Goal: Transaction & Acquisition: Purchase product/service

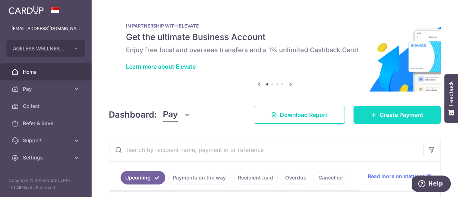
click at [374, 115] on link "Create Payment" at bounding box center [396, 115] width 87 height 18
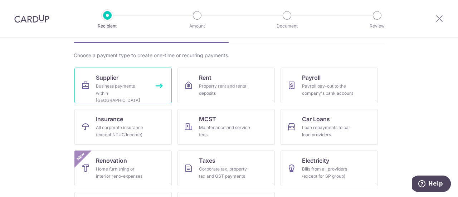
scroll to position [72, 0]
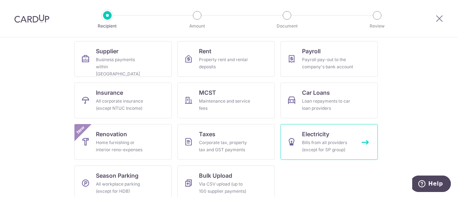
click at [329, 151] on div "Bills from all providers (except for SP group)" at bounding box center [327, 146] width 51 height 14
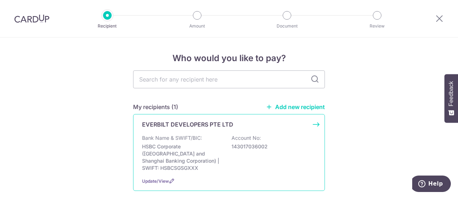
click at [231, 147] on p "143017036002" at bounding box center [271, 146] width 80 height 7
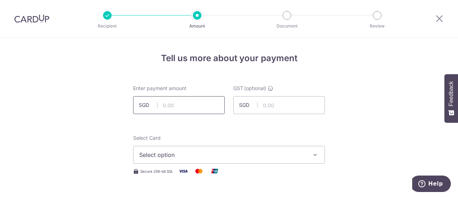
click at [201, 105] on input "text" at bounding box center [179, 105] width 92 height 18
type input "315.84"
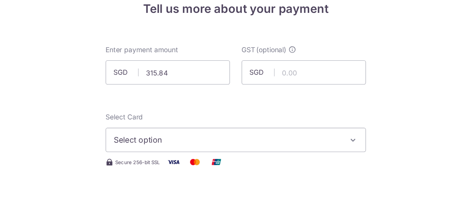
click at [206, 151] on span "Select option" at bounding box center [222, 155] width 167 height 9
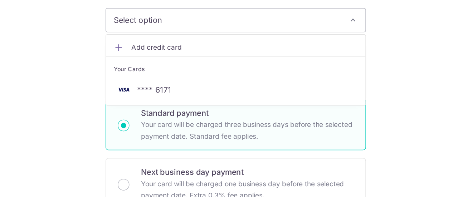
scroll to position [105, 0]
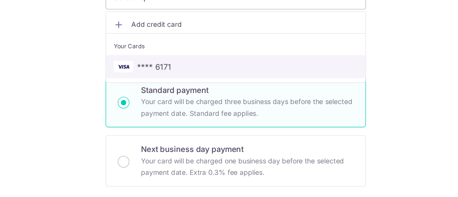
click at [191, 103] on span "**** 6171" at bounding box center [228, 101] width 179 height 9
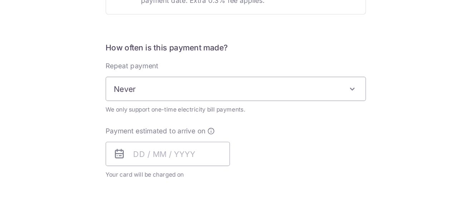
scroll to position [263, 0]
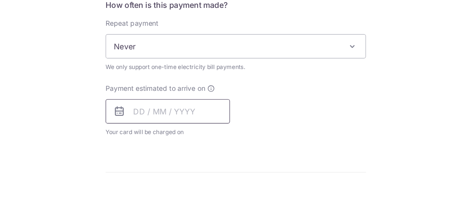
click at [194, 137] on input "text" at bounding box center [179, 134] width 92 height 18
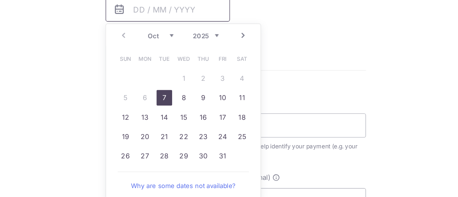
scroll to position [342, 0]
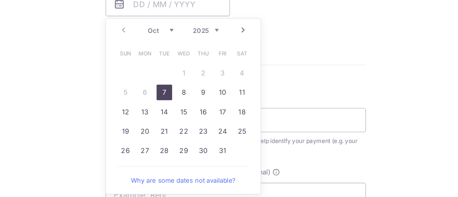
click at [177, 117] on link "7" at bounding box center [176, 119] width 11 height 11
type input "07/10/2025"
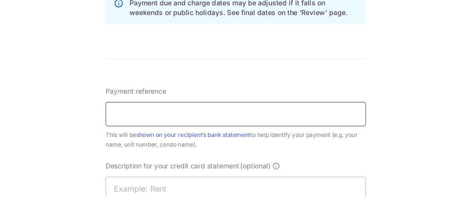
scroll to position [395, 0]
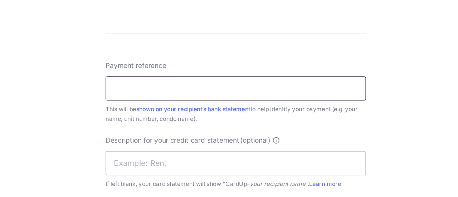
click at [181, 115] on input "Payment reference" at bounding box center [229, 117] width 192 height 18
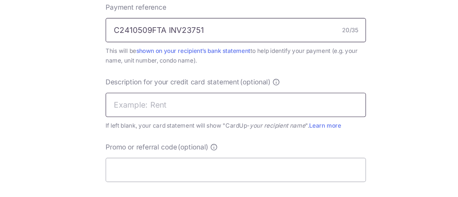
scroll to position [448, 0]
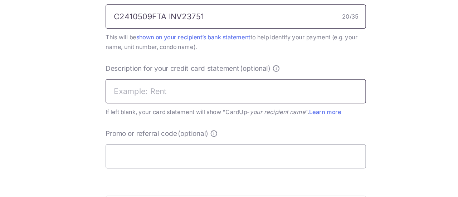
type input "C2410509FTA INV23751"
click at [150, 120] on input "text" at bounding box center [229, 119] width 192 height 18
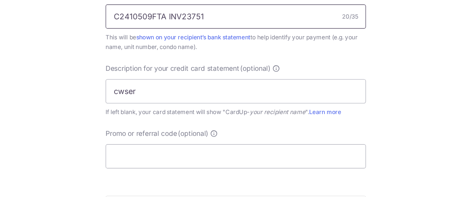
drag, startPoint x: 188, startPoint y: 64, endPoint x: 203, endPoint y: 63, distance: 14.7
click at [203, 63] on input "C2410509FTA INV23751" at bounding box center [229, 64] width 192 height 18
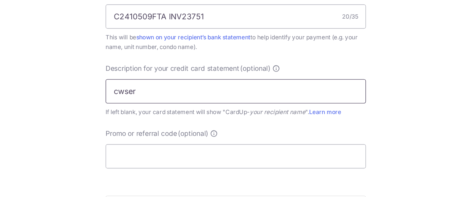
click at [181, 120] on input "cwser" at bounding box center [229, 119] width 192 height 18
paste input "23751"
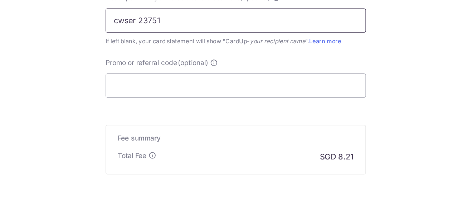
scroll to position [500, 0]
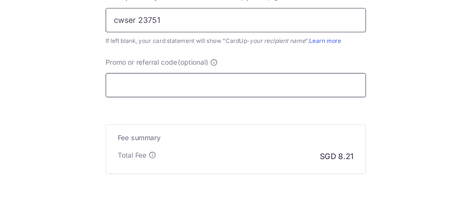
type input "cwser 23751"
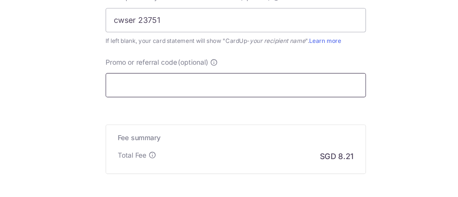
click at [202, 113] on input "Promo or referral code (optional)" at bounding box center [229, 114] width 192 height 18
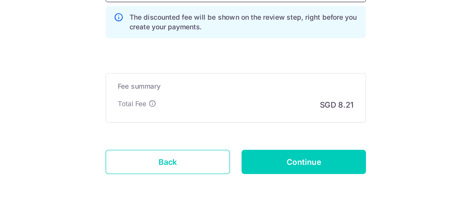
scroll to position [579, 0]
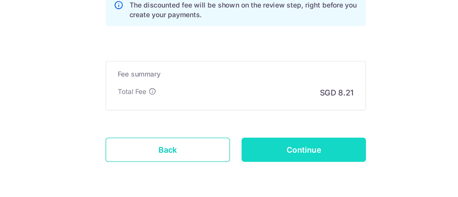
type input "AM170"
click at [260, 166] on input "Continue" at bounding box center [279, 162] width 92 height 18
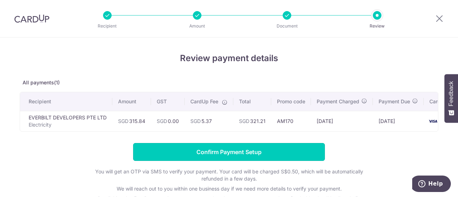
click at [278, 154] on input "Confirm Payment Setup" at bounding box center [229, 152] width 192 height 18
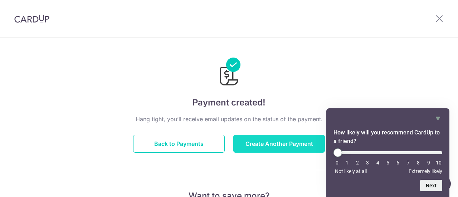
click at [283, 146] on button "Create Another Payment" at bounding box center [279, 144] width 92 height 18
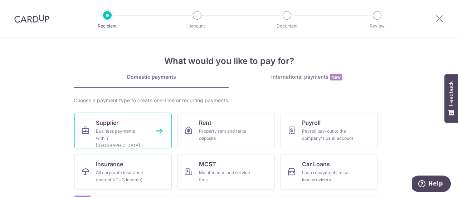
click at [114, 136] on div "Business payments within [GEOGRAPHIC_DATA]" at bounding box center [121, 138] width 51 height 21
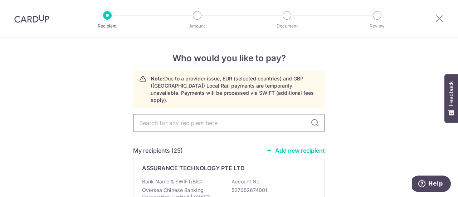
click at [186, 118] on input "text" at bounding box center [229, 123] width 192 height 18
type input "ELO"
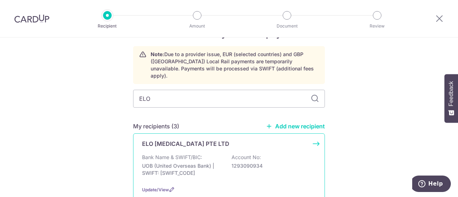
scroll to position [36, 0]
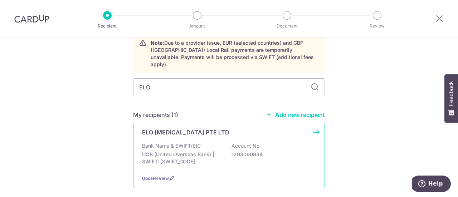
click at [205, 142] on div "Bank Name & SWIFT/BIC: UOB (United Overseas Bank) | SWIFT: UOVBSGSGXXX Account …" at bounding box center [229, 155] width 174 height 26
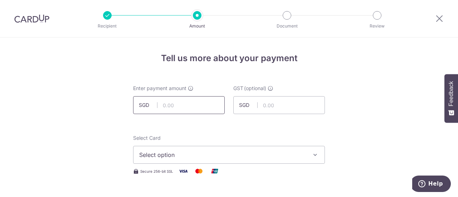
click at [200, 108] on input "text" at bounding box center [179, 105] width 92 height 18
type input "872.00"
click at [198, 156] on span "Select option" at bounding box center [222, 155] width 167 height 9
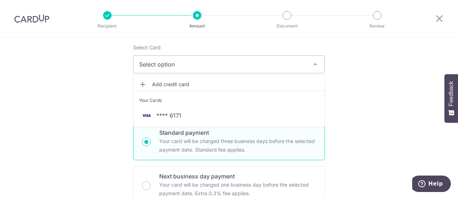
scroll to position [107, 0]
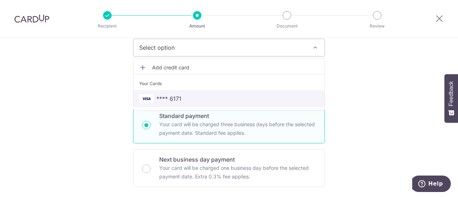
click at [185, 99] on span "**** 6171" at bounding box center [228, 98] width 179 height 9
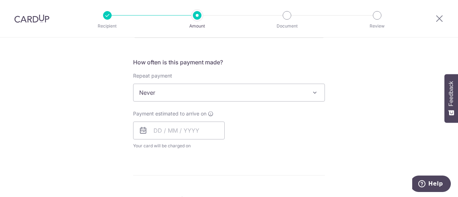
scroll to position [286, 0]
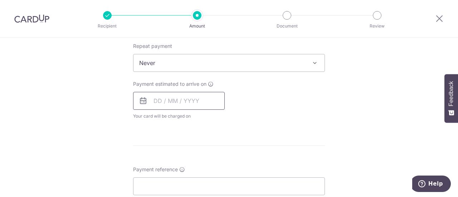
click at [187, 103] on input "text" at bounding box center [179, 101] width 92 height 18
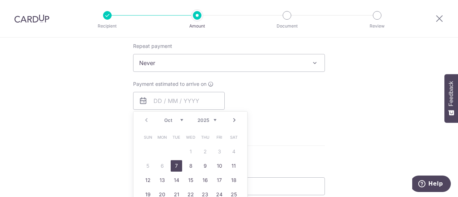
click at [173, 168] on link "7" at bounding box center [176, 165] width 11 height 11
type input "07/10/2025"
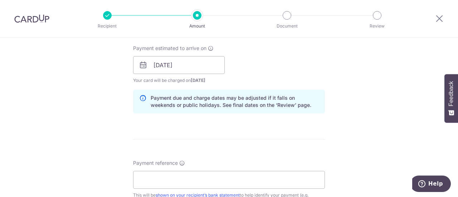
scroll to position [358, 0]
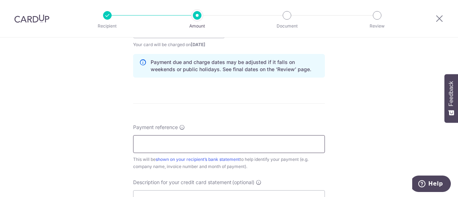
click at [172, 144] on input "Payment reference" at bounding box center [229, 144] width 192 height 18
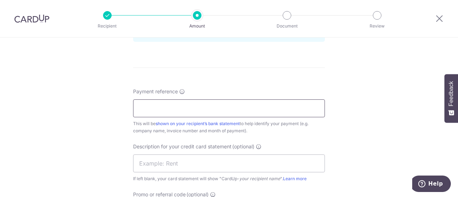
click at [161, 108] on input "Payment reference" at bounding box center [229, 108] width 192 height 18
drag, startPoint x: 230, startPoint y: 107, endPoint x: 131, endPoint y: 107, distance: 98.7
click at [131, 107] on div "Tell us more about your payment Enter payment amount SGD 872.00 872.00 GST (opt…" at bounding box center [229, 6] width 458 height 724
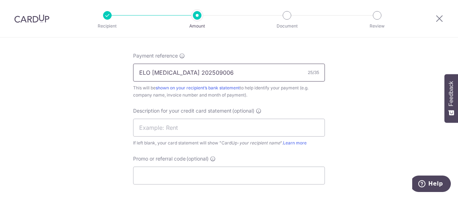
type input "ELO ANESTHETICS 202509006"
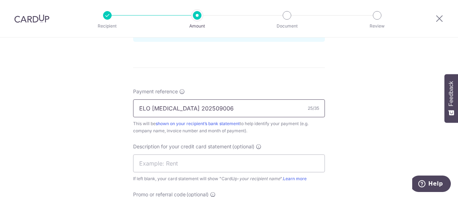
drag, startPoint x: 147, startPoint y: 108, endPoint x: 133, endPoint y: 105, distance: 14.2
click at [133, 105] on input "ELO ANESTHETICS 202509006" at bounding box center [229, 108] width 192 height 18
drag, startPoint x: 134, startPoint y: 105, endPoint x: 224, endPoint y: 104, distance: 89.4
click at [224, 104] on input "ELO ANESTHETICS 202509006" at bounding box center [229, 108] width 192 height 18
click at [221, 164] on input "text" at bounding box center [229, 163] width 192 height 18
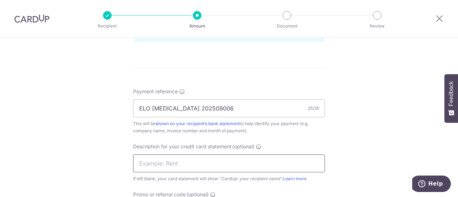
paste input "ELO ANESTHETICS"
drag, startPoint x: 192, startPoint y: 107, endPoint x: 230, endPoint y: 105, distance: 38.6
click at [230, 105] on input "ELO [MEDICAL_DATA] 202509006" at bounding box center [229, 108] width 192 height 18
click at [195, 161] on input "ELO ANESTHETICS" at bounding box center [229, 163] width 192 height 18
paste input "2025090"
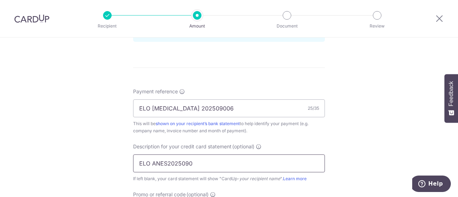
click at [151, 162] on input "ELO ANES2025090" at bounding box center [229, 163] width 192 height 18
click at [189, 162] on input "ELOANES2025090" at bounding box center [229, 163] width 192 height 18
click at [163, 163] on input "ELOANES20250900" at bounding box center [229, 163] width 192 height 18
click at [197, 158] on input "ELOANE20250900" at bounding box center [229, 163] width 192 height 18
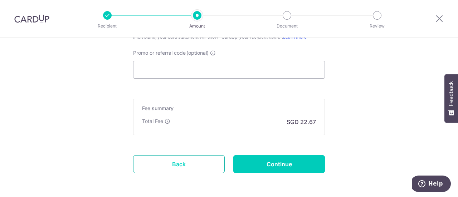
scroll to position [536, 0]
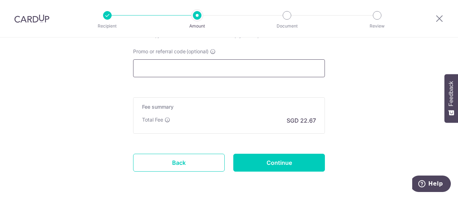
type input "ELOANE202509006"
click at [209, 72] on input "Promo or referral code (optional)" at bounding box center [229, 68] width 192 height 18
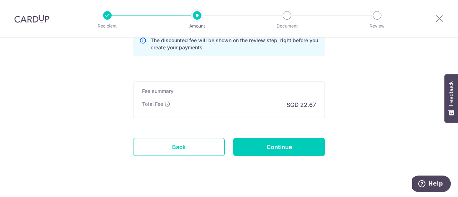
scroll to position [595, 0]
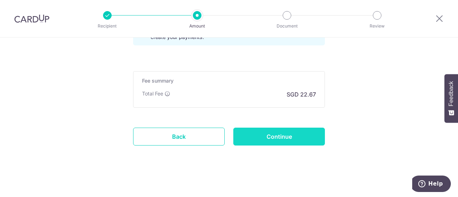
type input "AM170"
click at [276, 135] on input "Continue" at bounding box center [279, 137] width 92 height 18
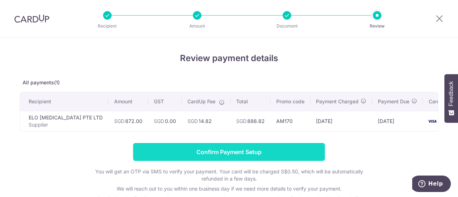
click at [241, 161] on input "Confirm Payment Setup" at bounding box center [229, 152] width 192 height 18
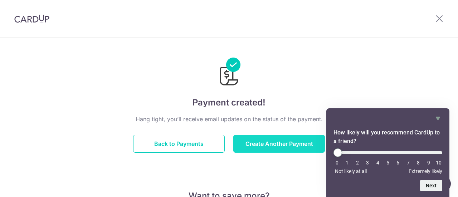
click at [269, 140] on button "Create Another Payment" at bounding box center [279, 144] width 92 height 18
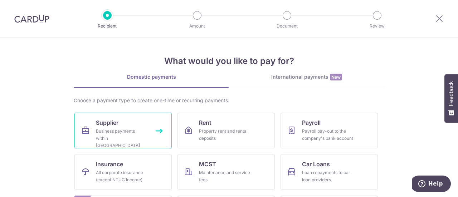
click at [119, 136] on div "Business payments within [GEOGRAPHIC_DATA]" at bounding box center [121, 138] width 51 height 21
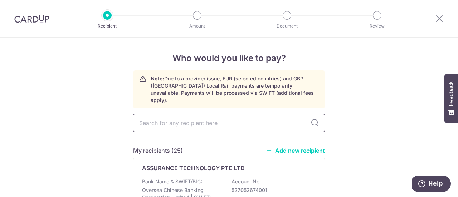
click at [198, 118] on input "text" at bounding box center [229, 123] width 192 height 18
type input "E"
type input "ELO"
type input "ELO ANES"
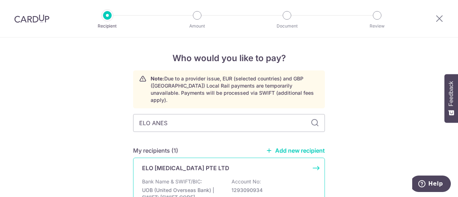
click at [237, 169] on div "ELO [MEDICAL_DATA] PTE LTD Bank Name & SWIFT/BIC: UOB (United Overseas Bank) | …" at bounding box center [229, 191] width 192 height 66
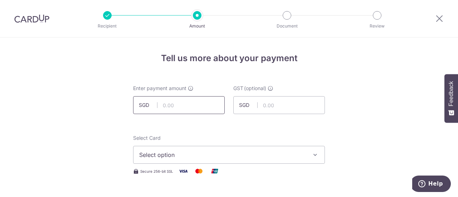
click at [181, 106] on input "text" at bounding box center [179, 105] width 92 height 18
type input "1,744.00"
click at [179, 153] on span "Select option" at bounding box center [222, 155] width 167 height 9
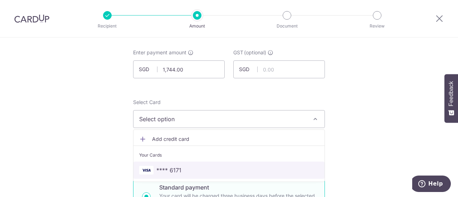
click at [179, 170] on span "**** 6171" at bounding box center [228, 170] width 179 height 9
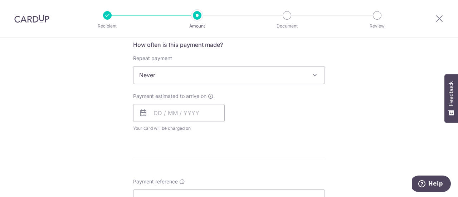
scroll to position [286, 0]
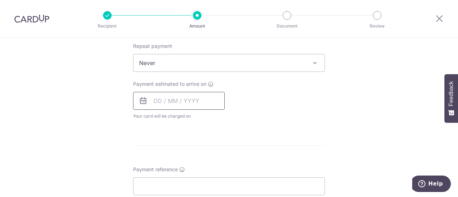
click at [169, 100] on input "text" at bounding box center [179, 101] width 92 height 18
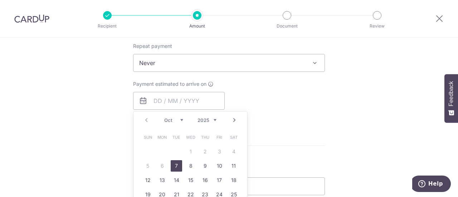
click at [176, 161] on link "7" at bounding box center [176, 165] width 11 height 11
type input "07/10/2025"
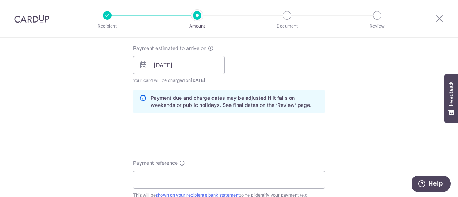
scroll to position [358, 0]
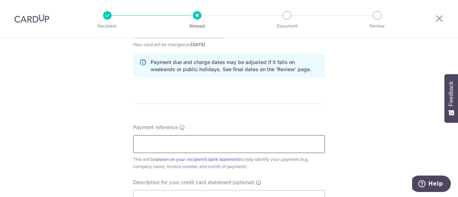
click at [196, 143] on input "Payment reference" at bounding box center [229, 144] width 192 height 18
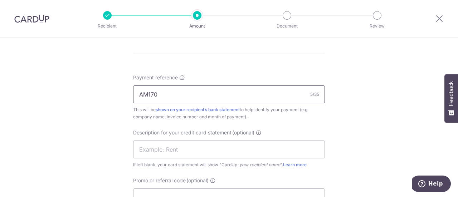
scroll to position [393, 0]
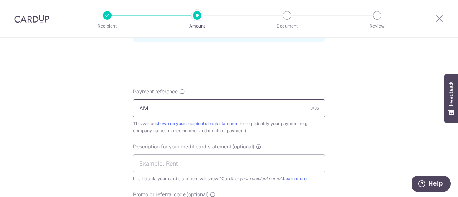
type input "A"
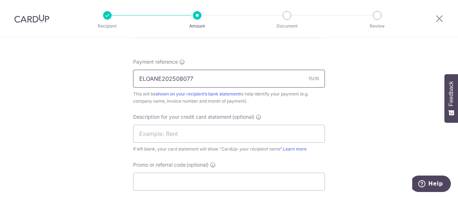
scroll to position [429, 0]
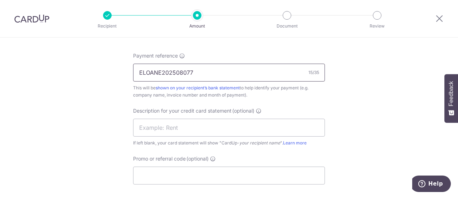
drag, startPoint x: 138, startPoint y: 74, endPoint x: 191, endPoint y: 73, distance: 53.3
click at [193, 70] on input "ELOANE202508077" at bounding box center [229, 73] width 192 height 18
type input "ELOANE202508077"
click at [191, 132] on input "text" at bounding box center [229, 128] width 192 height 18
paste input "ELOANE202508077"
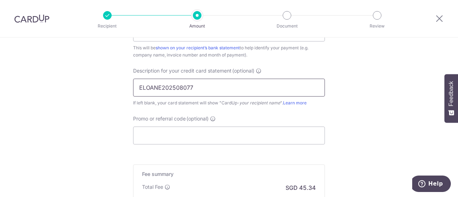
scroll to position [501, 0]
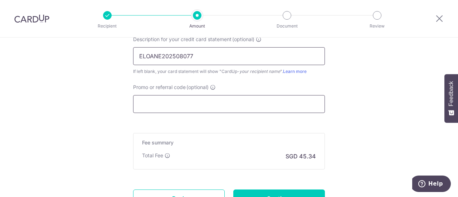
type input "ELOANE202508077"
click at [198, 100] on input "Promo or referral code (optional)" at bounding box center [229, 104] width 192 height 18
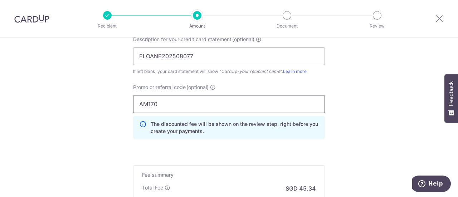
scroll to position [595, 0]
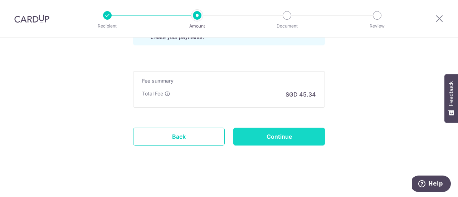
type input "AM170"
click at [279, 137] on input "Continue" at bounding box center [279, 137] width 92 height 18
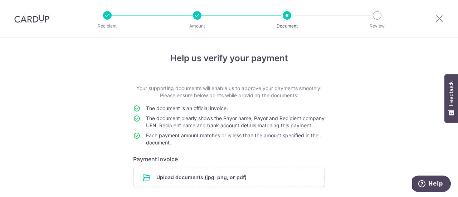
click at [343, 157] on div "Help us verify your payment Your supporting documents will enable us to approve…" at bounding box center [229, 144] width 458 height 212
click at [161, 184] on input "file" at bounding box center [228, 177] width 191 height 19
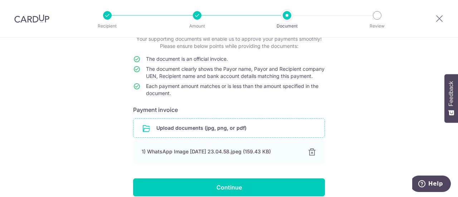
scroll to position [89, 0]
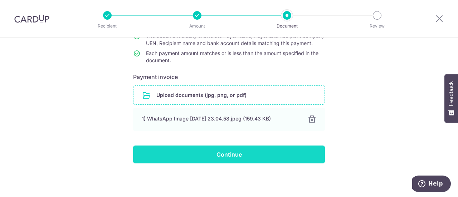
click at [258, 147] on input "Continue" at bounding box center [229, 155] width 192 height 18
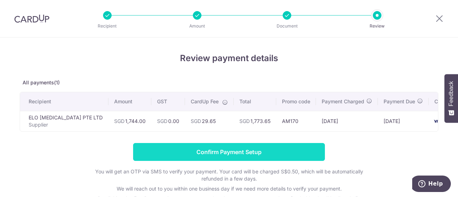
click at [257, 158] on input "Confirm Payment Setup" at bounding box center [229, 152] width 192 height 18
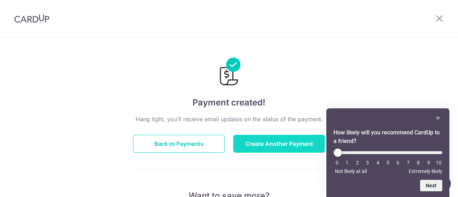
click at [296, 140] on button "Create Another Payment" at bounding box center [279, 144] width 92 height 18
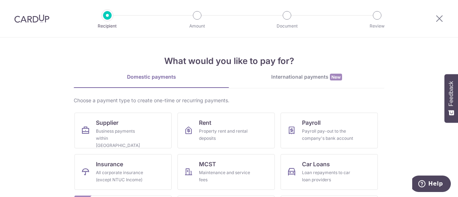
click at [112, 107] on div "Choose a payment type to create one-time or recurring payments. Supplier Busine…" at bounding box center [229, 188] width 310 height 182
click at [110, 127] on link "Supplier Business payments within [GEOGRAPHIC_DATA]" at bounding box center [122, 131] width 97 height 36
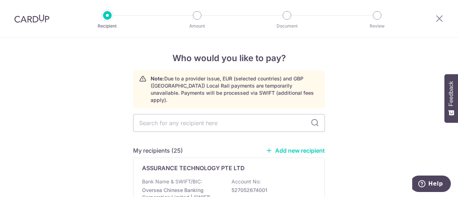
click at [295, 147] on link "Add new recipient" at bounding box center [295, 150] width 59 height 7
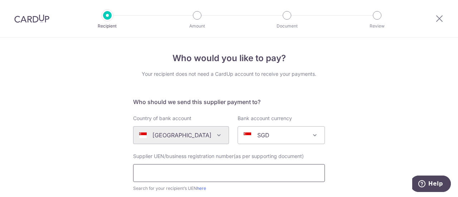
click at [204, 170] on input "text" at bounding box center [229, 173] width 192 height 18
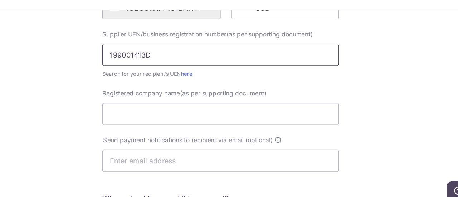
scroll to position [128, 0]
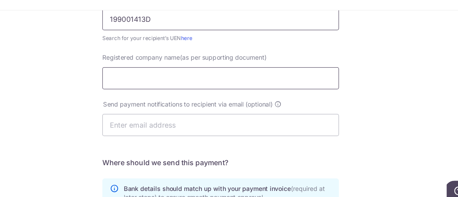
type input "199001413D"
click at [224, 94] on input "Registered company name(as per supporting document)" at bounding box center [229, 93] width 192 height 18
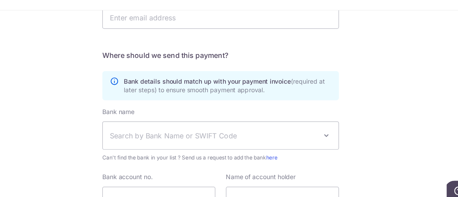
scroll to position [244, 0]
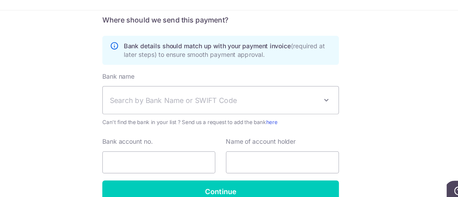
type input "LOREAL SINGAPORE PTE LTD"
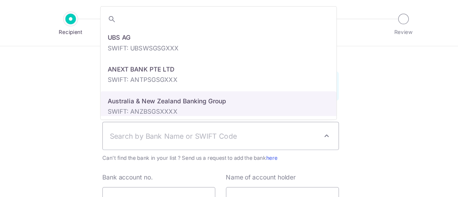
select select "1"
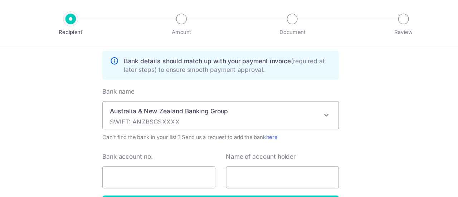
scroll to position [273, 0]
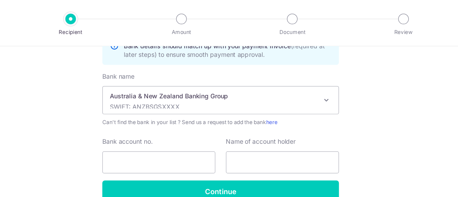
click at [306, 82] on span "Australia & New Zealand Banking Group SWIFT: ANZBSGSXXXX" at bounding box center [228, 81] width 191 height 22
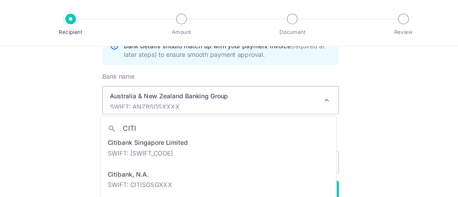
scroll to position [58, 0]
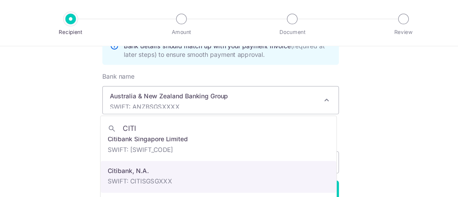
type input "CITI"
select select "20"
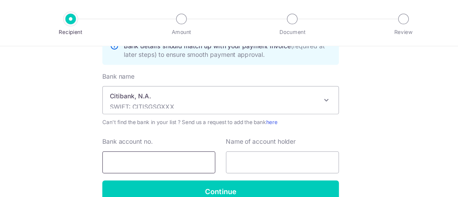
click at [194, 129] on input "Bank account no." at bounding box center [179, 132] width 92 height 18
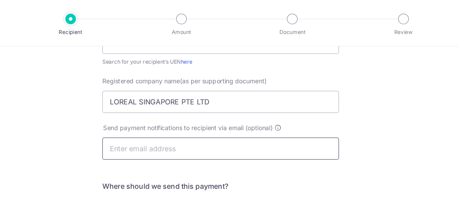
scroll to position [128, 0]
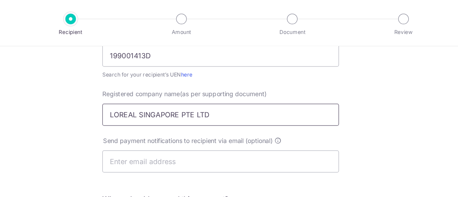
type input "0814161005"
drag, startPoint x: 226, startPoint y: 95, endPoint x: 129, endPoint y: 93, distance: 96.5
click at [129, 93] on div "Registered company name(as per supporting document) LOREAL SINGAPORE PTE LTD" at bounding box center [229, 87] width 200 height 29
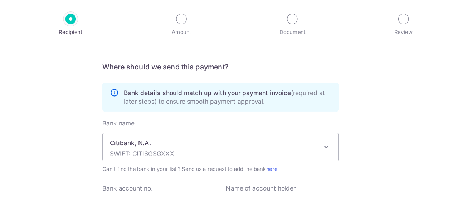
scroll to position [273, 0]
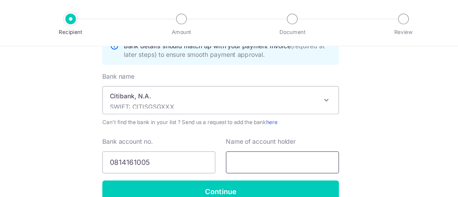
click at [251, 129] on input "text" at bounding box center [279, 132] width 92 height 18
paste input "LOREAL SINGAPORE PTE LTD"
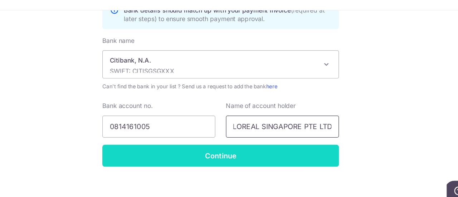
type input "LOREAL SINGAPORE PTE LTD"
click at [226, 157] on input "Continue" at bounding box center [229, 155] width 192 height 18
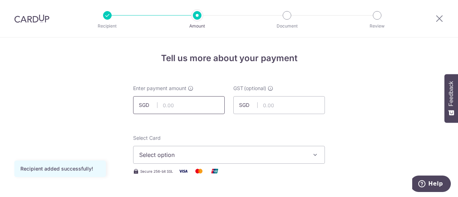
click at [184, 106] on input "text" at bounding box center [179, 105] width 92 height 18
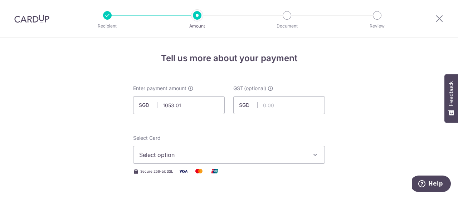
type input "1,053.01"
click at [161, 153] on span "Select option" at bounding box center [222, 155] width 167 height 9
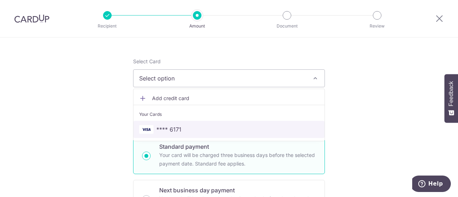
scroll to position [107, 0]
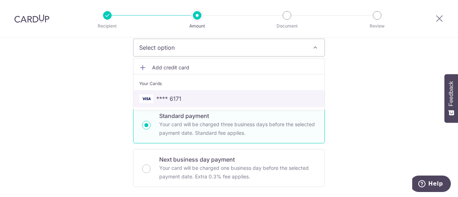
click at [177, 100] on span "**** 6171" at bounding box center [168, 98] width 25 height 9
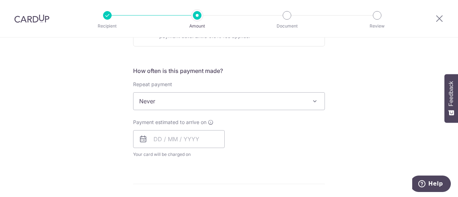
scroll to position [250, 0]
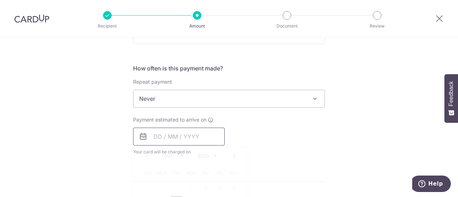
click at [187, 130] on input "text" at bounding box center [179, 137] width 92 height 18
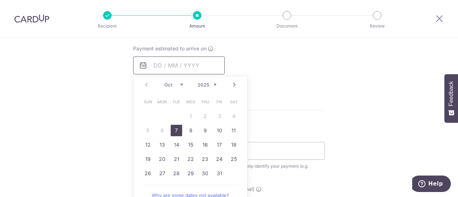
scroll to position [322, 0]
click at [176, 130] on link "7" at bounding box center [176, 129] width 11 height 11
type input "[DATE]"
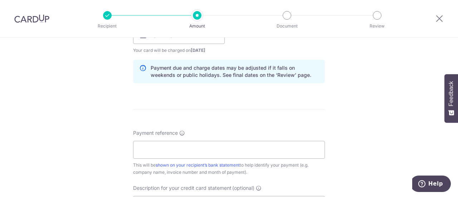
scroll to position [393, 0]
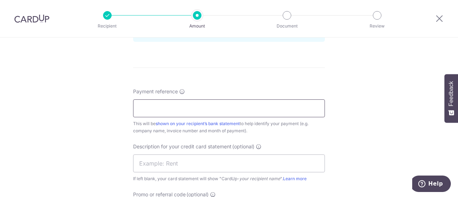
click at [189, 102] on input "Payment reference" at bounding box center [229, 108] width 192 height 18
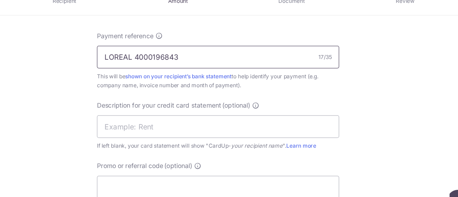
scroll to position [428, 0]
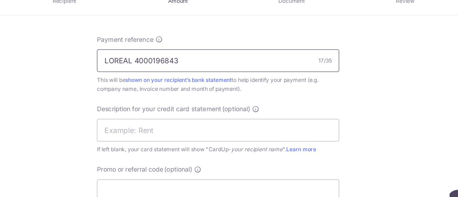
drag, startPoint x: 203, startPoint y: 46, endPoint x: 132, endPoint y: 55, distance: 70.9
click at [133, 55] on div "Payment reference LOREAL 4000196843 17/35 This will be shown on your recipient’…" at bounding box center [229, 76] width 192 height 46
type input "LOREAL 4000196843"
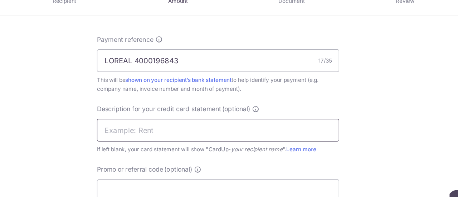
click at [166, 130] on input "text" at bounding box center [229, 128] width 192 height 18
paste input "LOREAL 40001968"
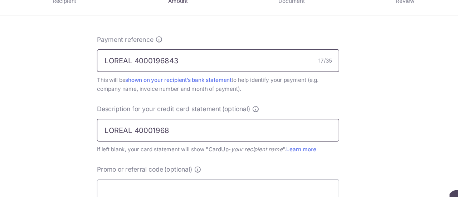
type input "LOREAL 40001968"
click at [159, 72] on input "LOREAL 4000196843" at bounding box center [229, 73] width 192 height 18
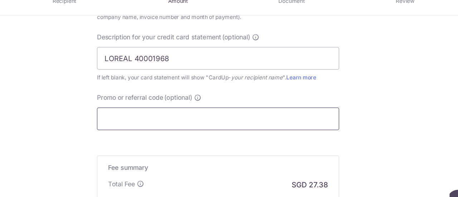
type input "AGELESSWELLNESS 4000196843"
click at [203, 122] on input "Promo or referral code (optional)" at bounding box center [229, 119] width 192 height 18
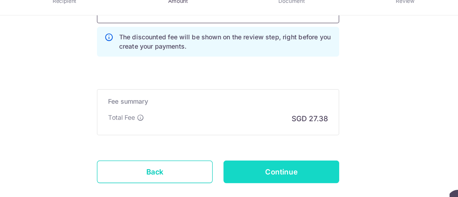
scroll to position [595, 0]
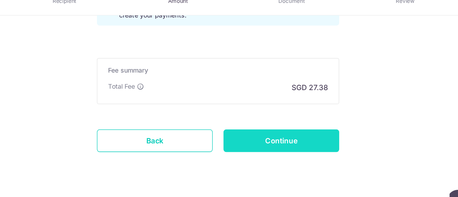
type input "AM170"
click at [257, 135] on input "Continue" at bounding box center [279, 137] width 92 height 18
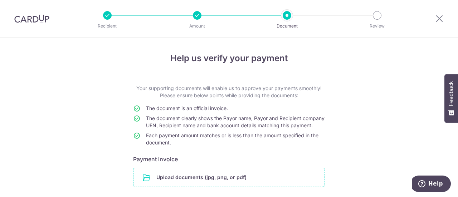
click at [198, 187] on input "file" at bounding box center [228, 177] width 191 height 19
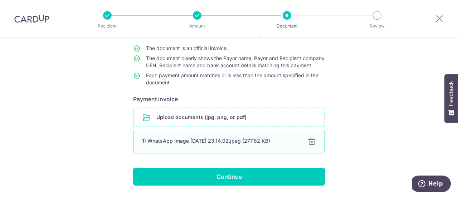
scroll to position [72, 0]
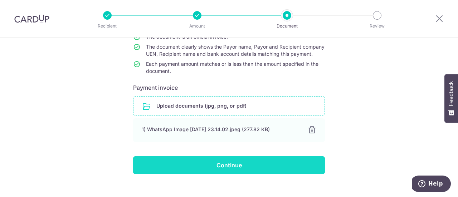
click at [221, 173] on input "Continue" at bounding box center [229, 165] width 192 height 18
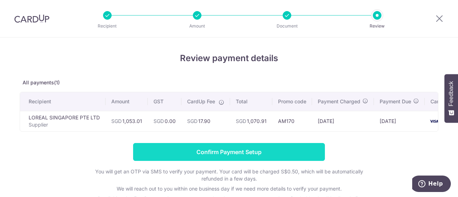
click at [234, 158] on input "Confirm Payment Setup" at bounding box center [229, 152] width 192 height 18
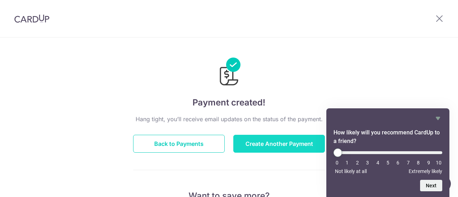
click at [288, 143] on button "Create Another Payment" at bounding box center [279, 144] width 92 height 18
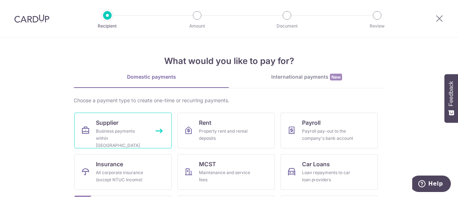
click at [120, 131] on div "Business payments within [GEOGRAPHIC_DATA]" at bounding box center [121, 138] width 51 height 21
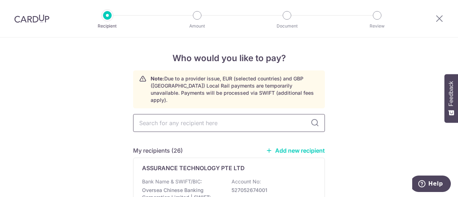
click at [199, 116] on input "text" at bounding box center [229, 123] width 192 height 18
type input "NEO"
type input "NEOAS"
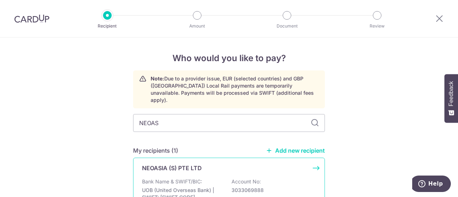
click at [243, 164] on div "NEOASIA (S) PTE LTD" at bounding box center [224, 168] width 165 height 9
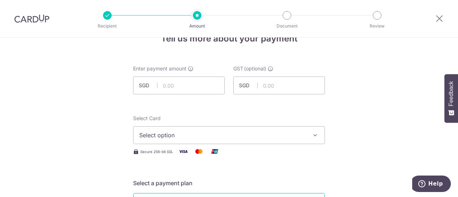
scroll to position [36, 0]
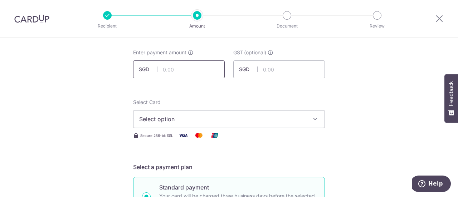
click at [197, 70] on input "text" at bounding box center [179, 69] width 92 height 18
type input "1,253.50"
click at [227, 117] on span "Select option" at bounding box center [222, 119] width 167 height 9
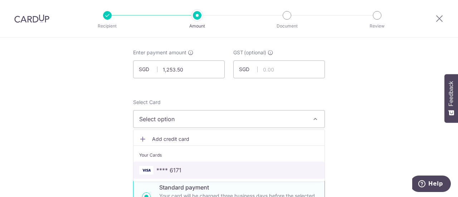
click at [201, 166] on span "**** 6171" at bounding box center [228, 170] width 179 height 9
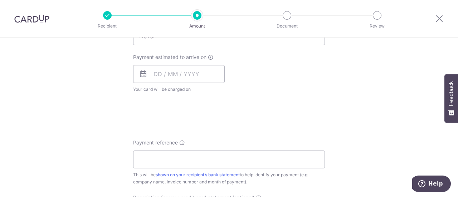
scroll to position [322, 0]
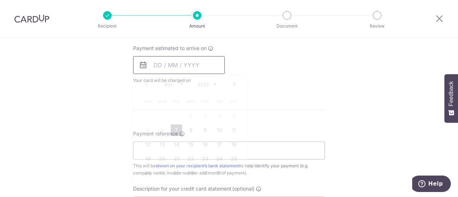
click at [205, 70] on input "text" at bounding box center [179, 65] width 92 height 18
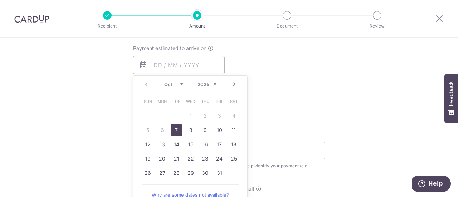
click at [173, 128] on link "7" at bounding box center [176, 129] width 11 height 11
type input "[DATE]"
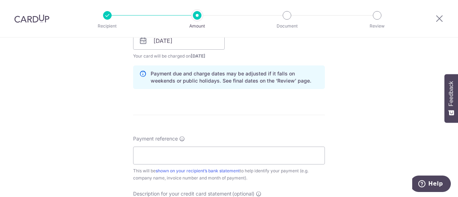
scroll to position [358, 0]
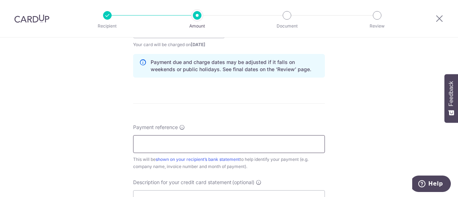
click at [223, 139] on input "Payment reference" at bounding box center [229, 144] width 192 height 18
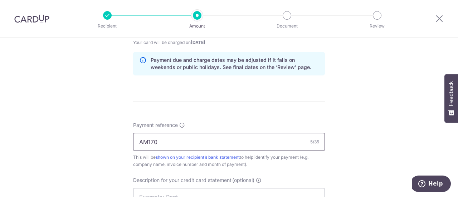
scroll to position [393, 0]
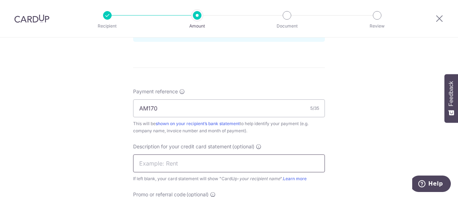
click at [184, 160] on input "text" at bounding box center [229, 163] width 192 height 18
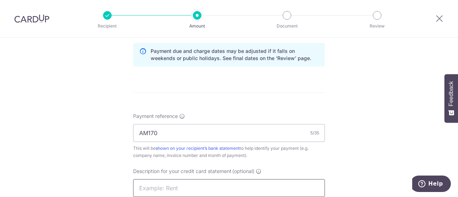
scroll to position [358, 0]
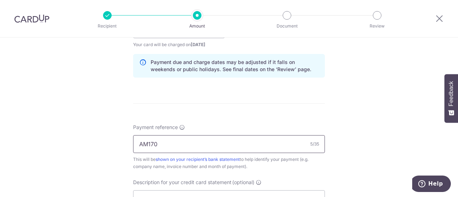
click at [154, 144] on input "AM170" at bounding box center [229, 144] width 192 height 18
type input "A"
click at [162, 143] on input "AGELESS INV20525" at bounding box center [229, 144] width 192 height 18
click at [230, 139] on input "AGELESSWELLNESS INV20525" at bounding box center [229, 144] width 192 height 18
drag, startPoint x: 204, startPoint y: 143, endPoint x: 237, endPoint y: 140, distance: 33.7
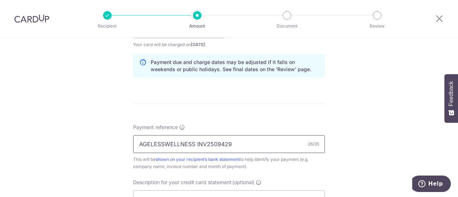
click at [237, 140] on input "AGELESSWELLNESS INV2509429" at bounding box center [229, 144] width 192 height 18
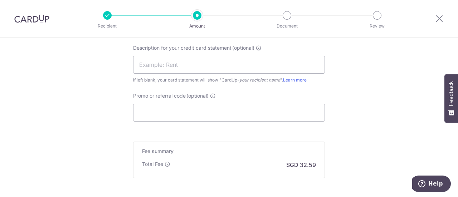
scroll to position [501, 0]
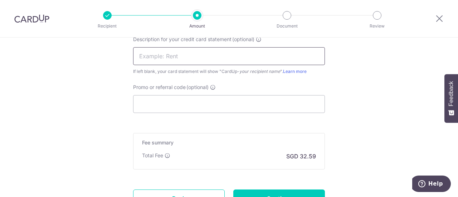
type input "AGELESSWELLNESS INV2509429"
click at [186, 60] on input "text" at bounding box center [229, 56] width 192 height 18
paste input "2509429"
type input "NEOASIA2509429"
click at [197, 103] on input "Promo or referral code (optional)" at bounding box center [229, 104] width 192 height 18
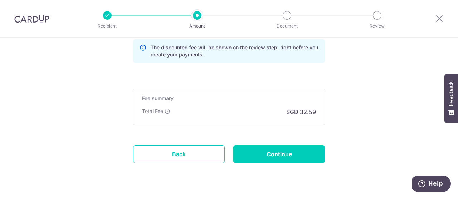
scroll to position [595, 0]
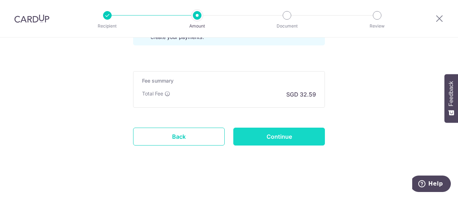
type input "AM170"
click at [247, 137] on input "Continue" at bounding box center [279, 137] width 92 height 18
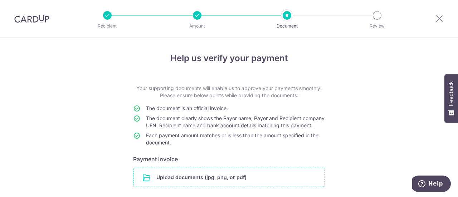
click at [249, 186] on input "file" at bounding box center [228, 177] width 191 height 19
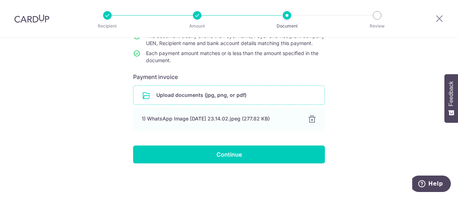
scroll to position [89, 0]
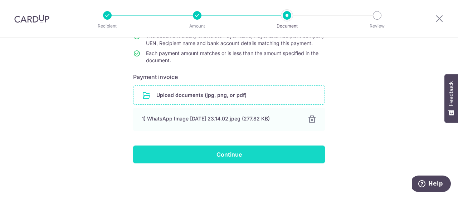
click at [240, 154] on input "Continue" at bounding box center [229, 155] width 192 height 18
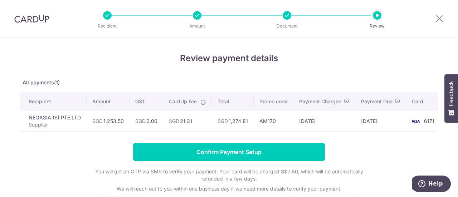
click at [239, 151] on input "Confirm Payment Setup" at bounding box center [229, 152] width 192 height 18
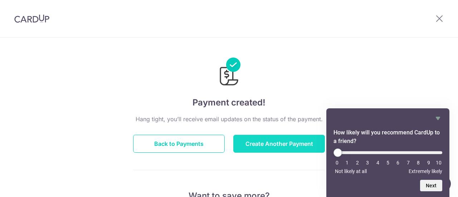
click at [253, 139] on button "Create Another Payment" at bounding box center [279, 144] width 92 height 18
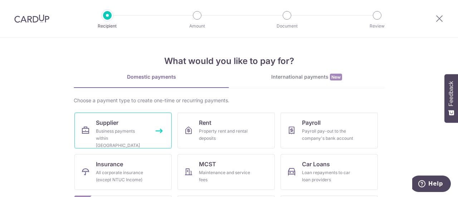
click at [127, 128] on div "Business payments within [GEOGRAPHIC_DATA]" at bounding box center [121, 138] width 51 height 21
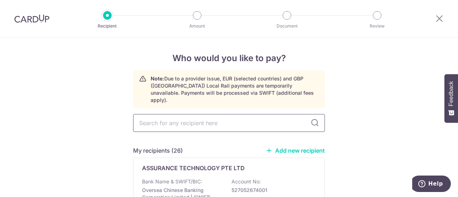
click at [193, 118] on input "text" at bounding box center [229, 123] width 192 height 18
type input "[PERSON_NAME]"
type input "PETERCHIA"
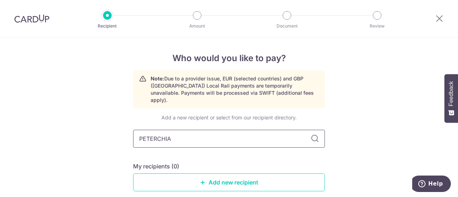
click at [157, 132] on input "PETERCHIA" at bounding box center [229, 139] width 192 height 18
type input "PETER CHIA"
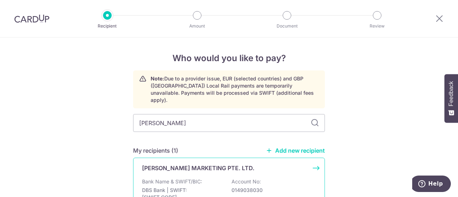
click at [212, 169] on div "PETER CHIA MARKETING PTE. LTD. Bank Name & SWIFT/BIC: DBS Bank | SWIFT: DBSSSGS…" at bounding box center [229, 191] width 192 height 66
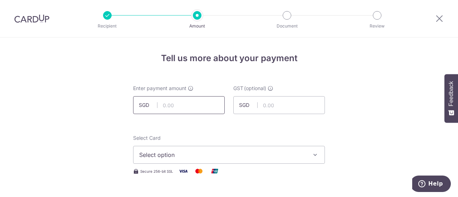
click at [179, 106] on input "text" at bounding box center [179, 105] width 92 height 18
type input "158.05"
click at [186, 136] on div "Select Card Select option Add credit card Your Cards **** 6171" at bounding box center [229, 148] width 192 height 29
click at [184, 153] on span "Select option" at bounding box center [222, 155] width 167 height 9
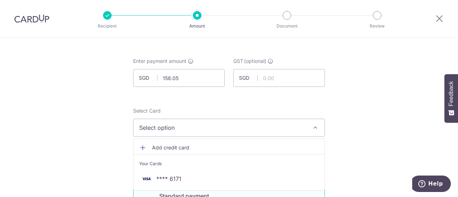
scroll to position [72, 0]
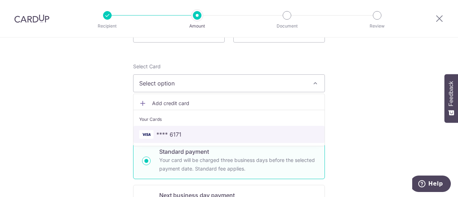
click at [185, 130] on span "**** 6171" at bounding box center [228, 134] width 179 height 9
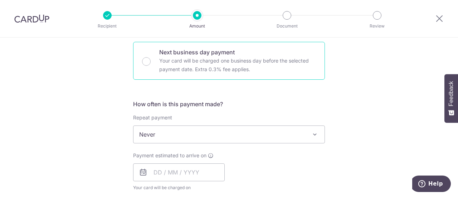
scroll to position [250, 0]
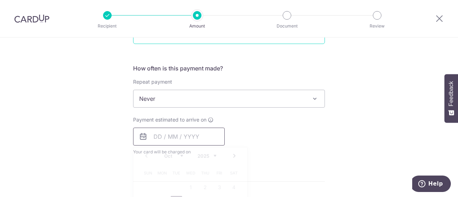
click at [205, 137] on input "text" at bounding box center [179, 137] width 92 height 18
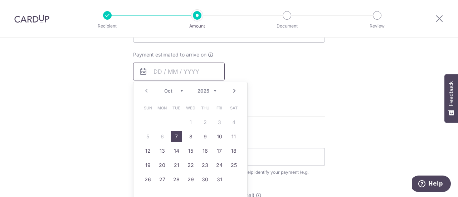
scroll to position [322, 0]
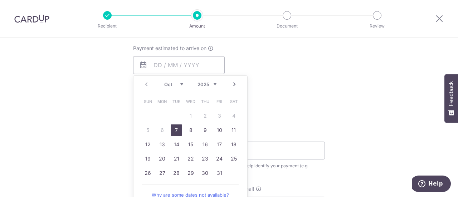
click at [171, 133] on link "7" at bounding box center [176, 129] width 11 height 11
type input "07/10/2025"
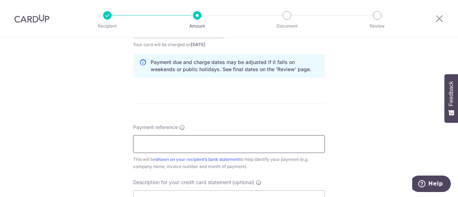
scroll to position [429, 0]
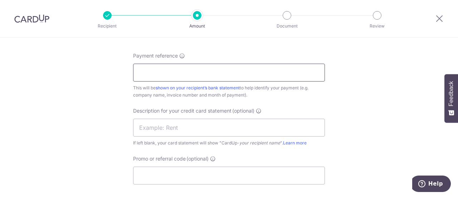
click at [219, 67] on input "Payment reference" at bounding box center [229, 73] width 192 height 18
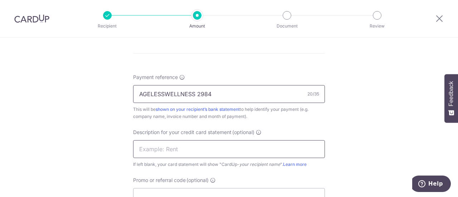
scroll to position [393, 0]
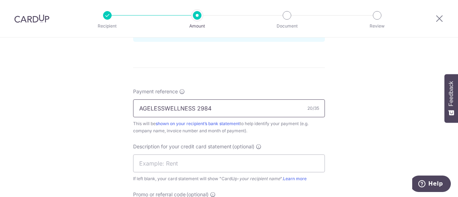
click at [217, 109] on input "AGELESSWELLNESS 2984" at bounding box center [229, 108] width 192 height 18
drag, startPoint x: 196, startPoint y: 108, endPoint x: 236, endPoint y: 110, distance: 40.9
click at [236, 110] on input "AGELESSWELLNESS INV037744" at bounding box center [229, 108] width 192 height 18
click at [210, 109] on input "AGELESSWELLNESS INV037744" at bounding box center [229, 108] width 192 height 18
drag, startPoint x: 204, startPoint y: 108, endPoint x: 235, endPoint y: 108, distance: 30.4
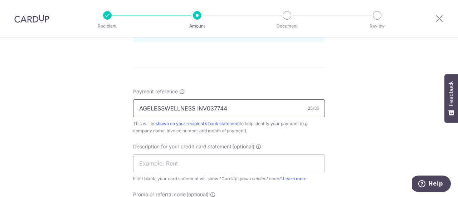
click at [235, 108] on input "AGELESSWELLNESS INV037744" at bounding box center [229, 108] width 192 height 18
drag, startPoint x: 218, startPoint y: 109, endPoint x: 199, endPoint y: 113, distance: 19.7
click at [199, 113] on input "AGELESSWELLNESS INV037744" at bounding box center [229, 108] width 192 height 18
drag, startPoint x: 227, startPoint y: 106, endPoint x: 204, endPoint y: 106, distance: 22.5
click at [204, 106] on input "AGELESSWELLNESS INV037744" at bounding box center [229, 108] width 192 height 18
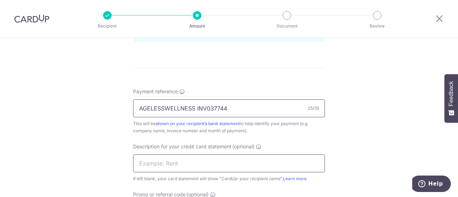
type input "AGELESSWELLNESS INV037744"
click at [198, 158] on input "text" at bounding box center [229, 163] width 192 height 18
paste input "03774"
click at [170, 162] on input "PETERCHIA 03774" at bounding box center [229, 163] width 192 height 18
click at [209, 167] on input "PETERCH03774" at bounding box center [229, 163] width 192 height 18
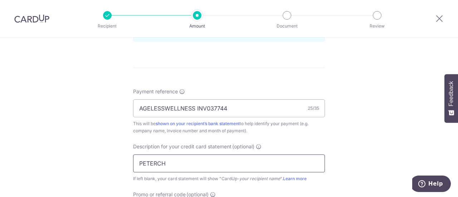
paste input "037744"
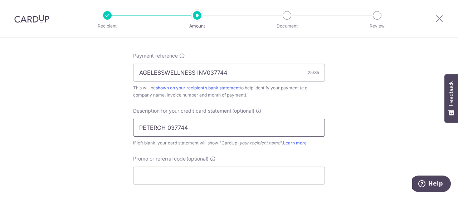
scroll to position [465, 0]
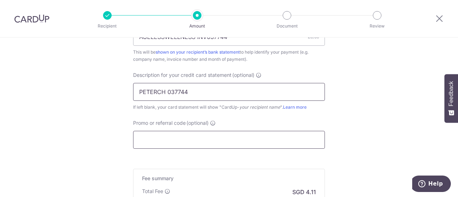
type input "PETERCH 037744"
click at [202, 138] on input "Promo or referral code (optional)" at bounding box center [229, 140] width 192 height 18
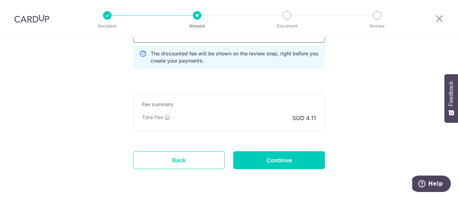
scroll to position [572, 0]
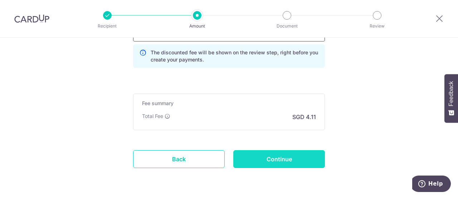
type input "AM170"
click at [249, 154] on input "Continue" at bounding box center [279, 159] width 92 height 18
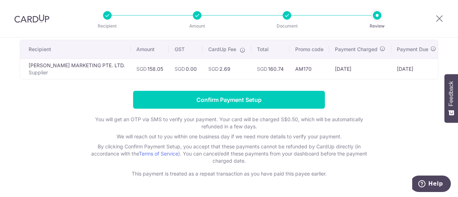
scroll to position [77, 0]
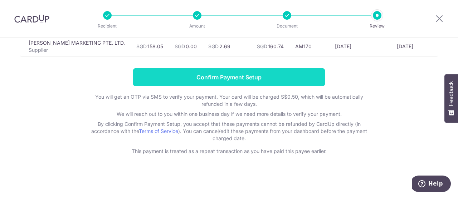
click at [264, 82] on input "Confirm Payment Setup" at bounding box center [229, 77] width 192 height 18
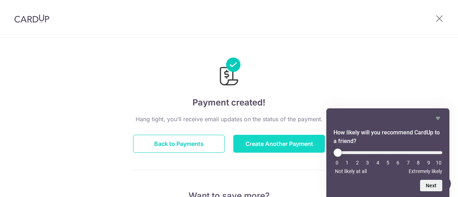
click at [297, 141] on button "Create Another Payment" at bounding box center [279, 144] width 92 height 18
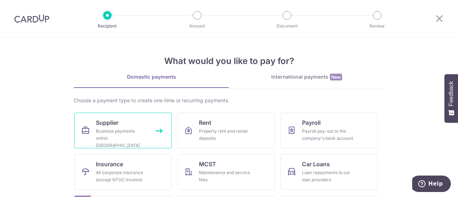
click at [142, 125] on link "Supplier Business payments within [GEOGRAPHIC_DATA]" at bounding box center [122, 131] width 97 height 36
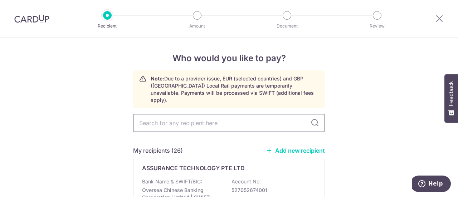
click at [197, 118] on input "text" at bounding box center [229, 123] width 192 height 18
type input "STO"
type input "STORY"
click at [202, 170] on div "STORY BOX COLLECTIVE PTE. LTD. Bank Name & SWIFT/BIC: Oversea Chinese Banking C…" at bounding box center [229, 193] width 192 height 70
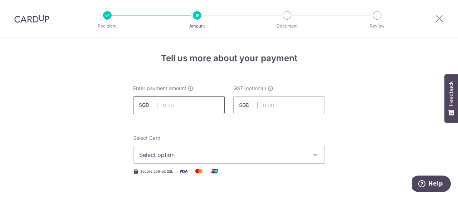
click at [199, 104] on input "text" at bounding box center [179, 105] width 92 height 18
type input "7,500.00"
click at [210, 153] on span "Select option" at bounding box center [222, 155] width 167 height 9
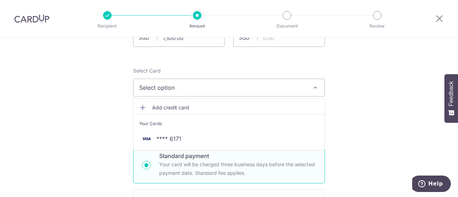
scroll to position [72, 0]
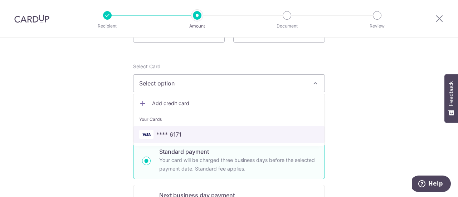
click at [193, 130] on span "**** 6171" at bounding box center [228, 134] width 179 height 9
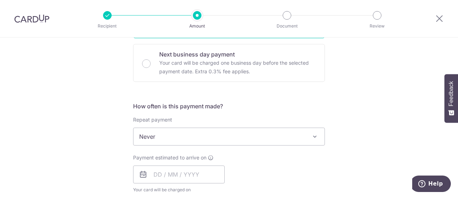
scroll to position [250, 0]
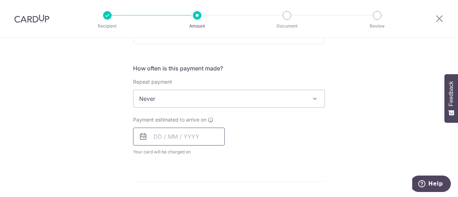
click at [191, 135] on input "text" at bounding box center [179, 137] width 92 height 18
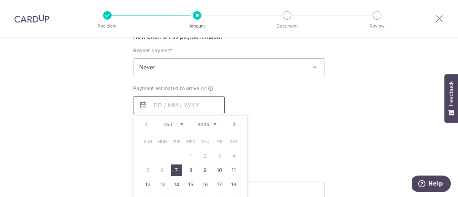
scroll to position [322, 0]
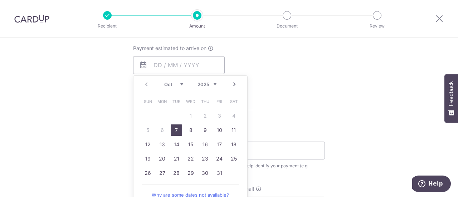
click at [177, 132] on td "7" at bounding box center [176, 130] width 14 height 14
type input "[DATE]"
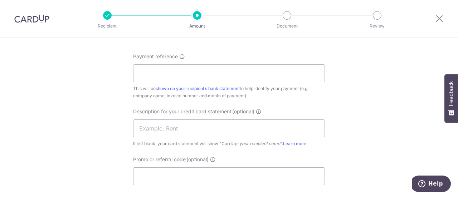
scroll to position [429, 0]
click at [220, 72] on input "Payment reference" at bounding box center [229, 73] width 192 height 18
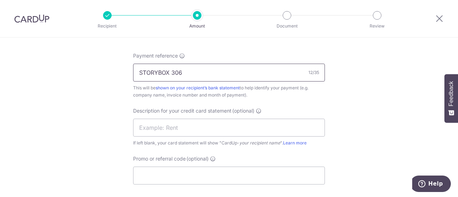
type input "STORYBOX 3064"
drag, startPoint x: 135, startPoint y: 71, endPoint x: 192, endPoint y: 73, distance: 56.5
click at [192, 73] on input "STORYBOX 3064" at bounding box center [229, 73] width 192 height 18
click at [152, 130] on input "text" at bounding box center [229, 128] width 192 height 18
paste input "STORYBOX 3064"
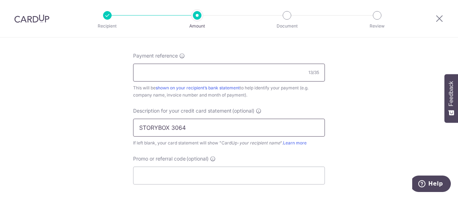
type input "STORYBOX 3064"
click at [202, 70] on input "Payment reference" at bounding box center [229, 73] width 192 height 18
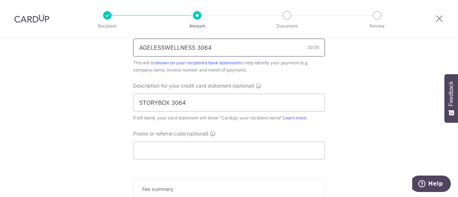
scroll to position [465, 0]
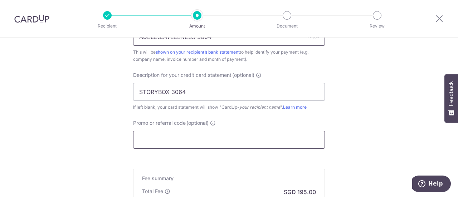
type input "AGELESSWELLNESS 3064"
click at [183, 135] on input "Promo or referral code (optional)" at bounding box center [229, 140] width 192 height 18
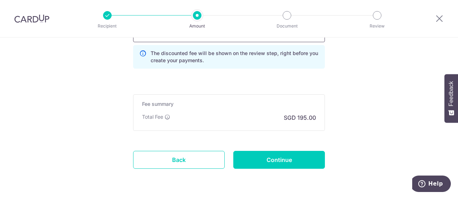
scroll to position [572, 0]
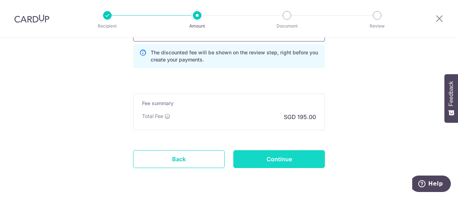
type input "AM170"
click at [275, 158] on input "Continue" at bounding box center [279, 159] width 92 height 18
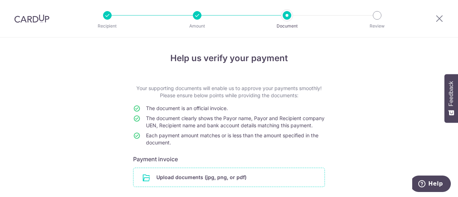
click at [240, 184] on input "file" at bounding box center [228, 177] width 191 height 19
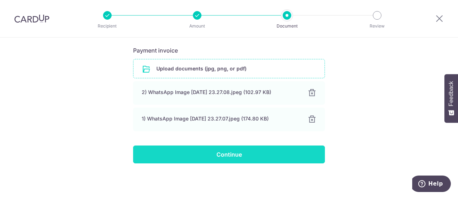
scroll to position [115, 0]
click at [252, 154] on input "Continue" at bounding box center [229, 155] width 192 height 18
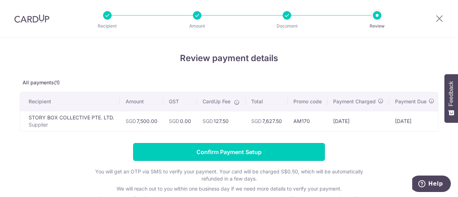
click at [252, 154] on input "Confirm Payment Setup" at bounding box center [229, 152] width 192 height 18
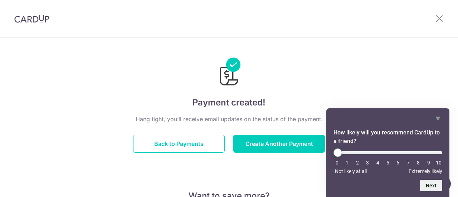
click at [25, 19] on img at bounding box center [31, 18] width 35 height 9
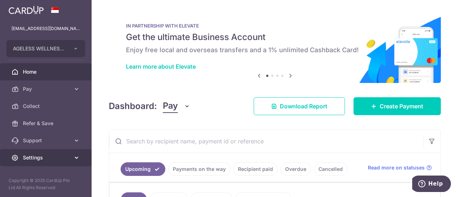
click at [31, 153] on link "Settings" at bounding box center [46, 157] width 92 height 17
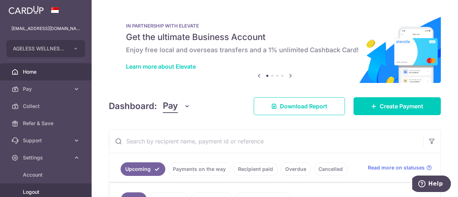
click at [45, 192] on span "Logout" at bounding box center [46, 191] width 47 height 7
